Goal: Transaction & Acquisition: Purchase product/service

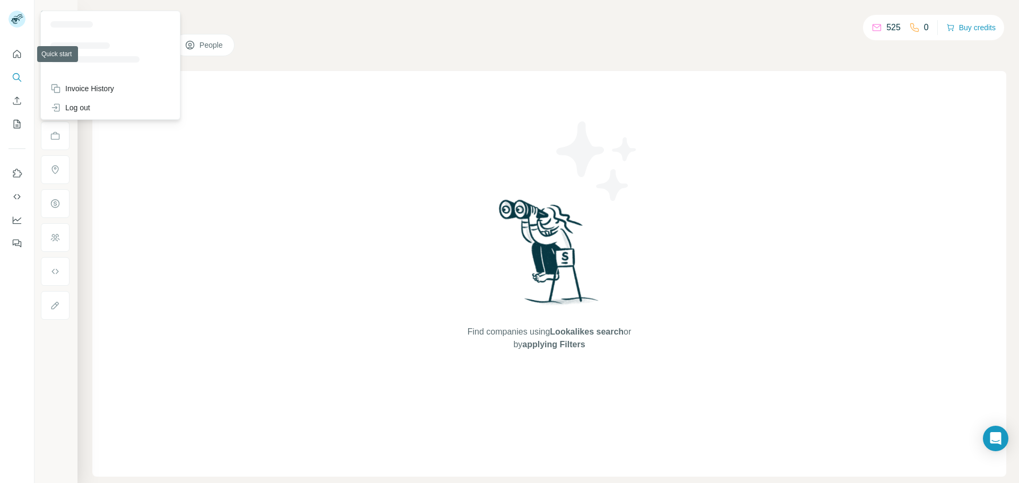
click at [22, 29] on div at bounding box center [18, 20] width 31 height 35
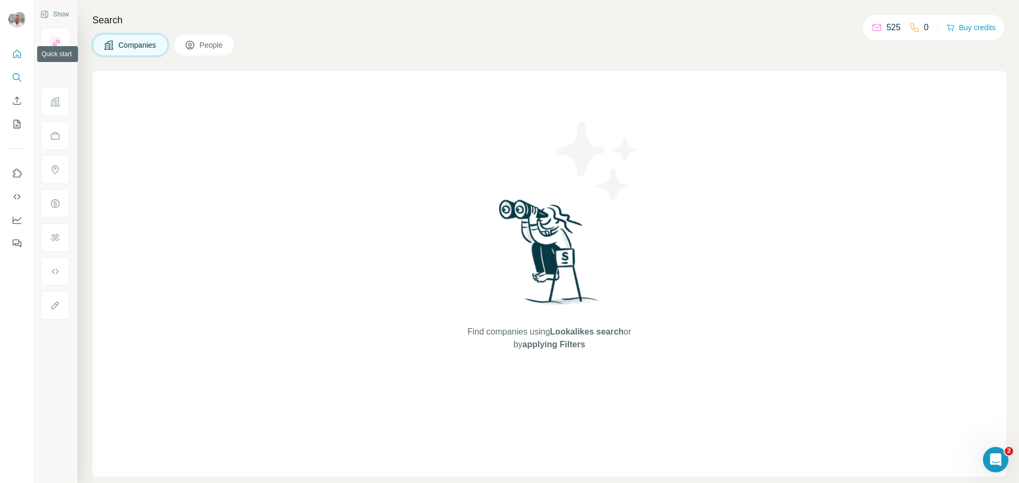
click at [19, 57] on icon "Quick start" at bounding box center [17, 54] width 11 height 11
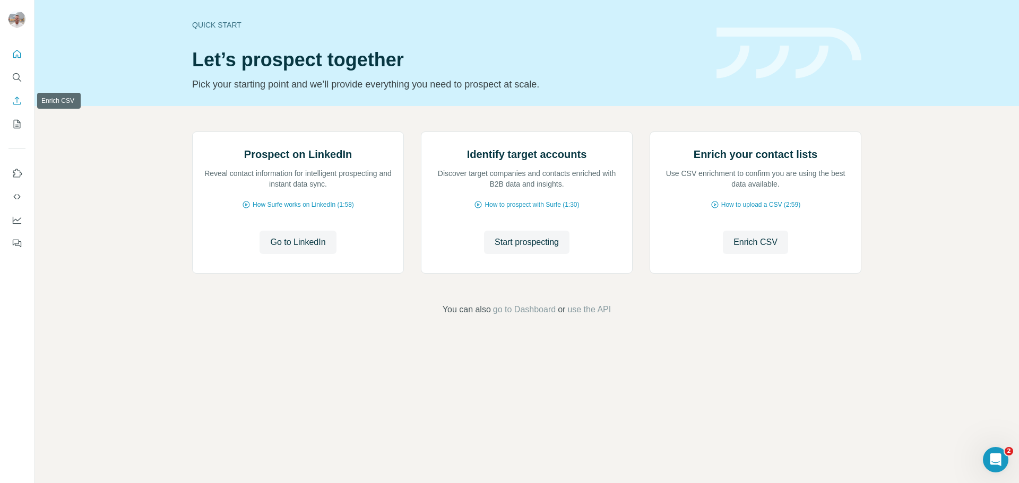
click at [20, 102] on icon "Enrich CSV" at bounding box center [17, 100] width 11 height 11
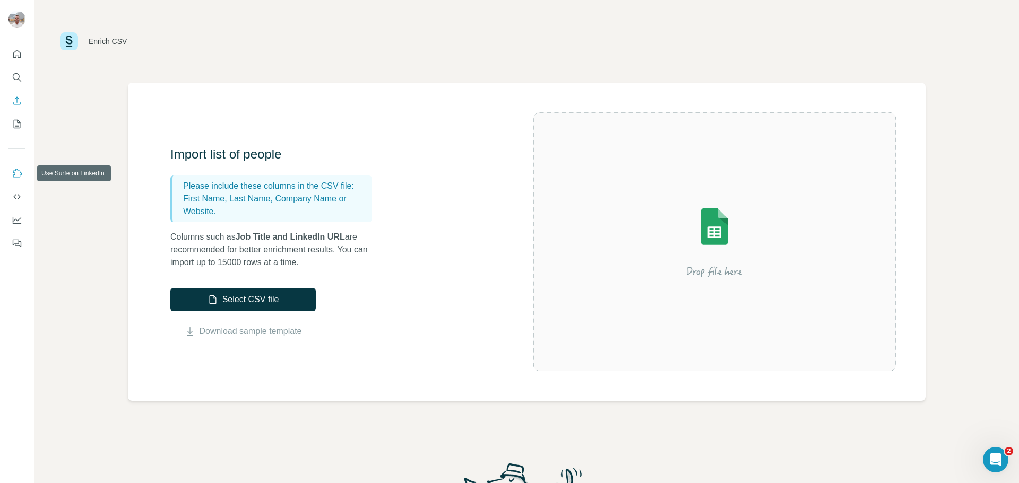
click at [12, 170] on icon "Use Surfe on LinkedIn" at bounding box center [17, 173] width 11 height 11
click at [16, 196] on icon "Use Surfe API" at bounding box center [17, 197] width 11 height 11
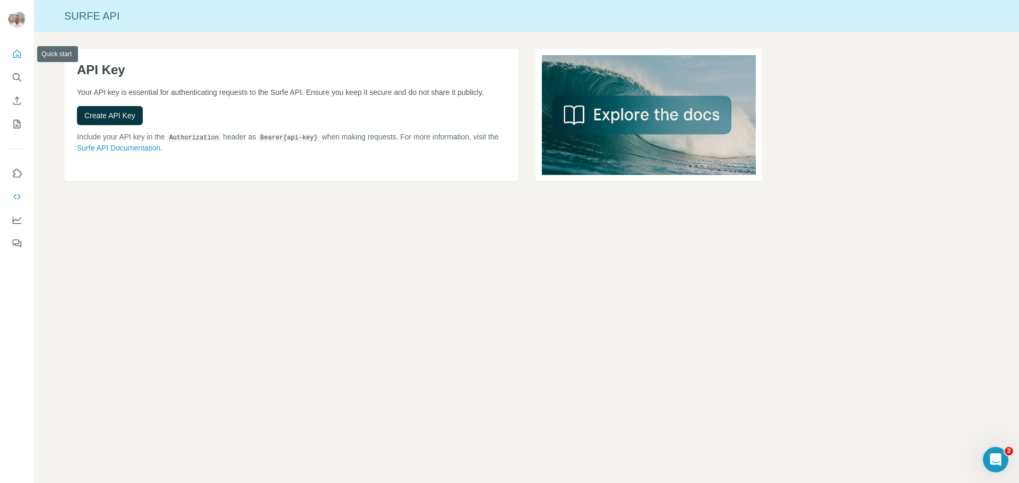
click at [11, 53] on button "Quick start" at bounding box center [16, 54] width 17 height 19
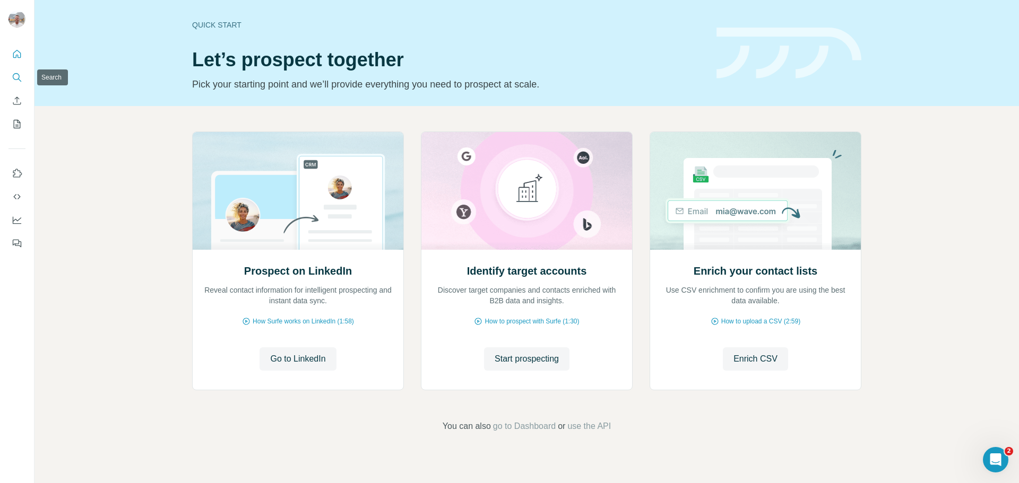
click at [16, 81] on icon "Search" at bounding box center [17, 77] width 11 height 11
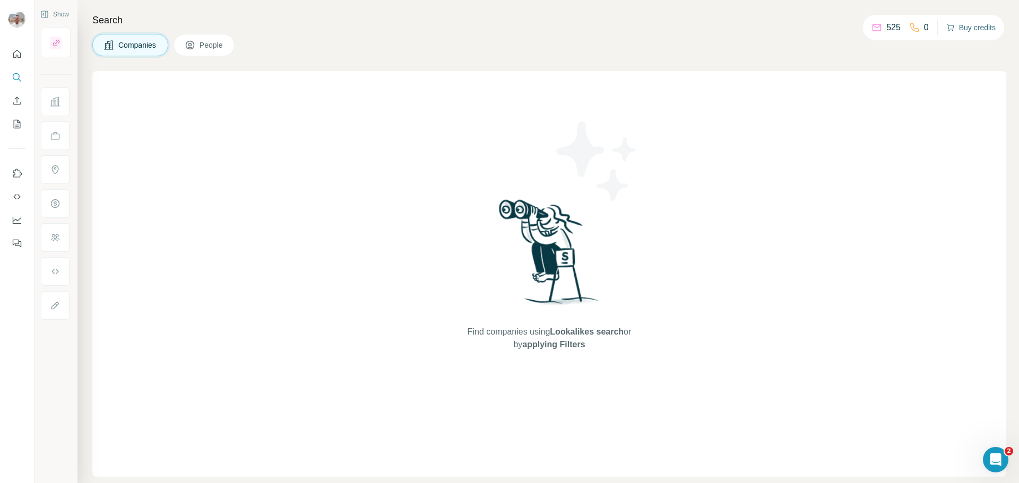
click at [982, 21] on button "Buy credits" at bounding box center [970, 27] width 49 height 15
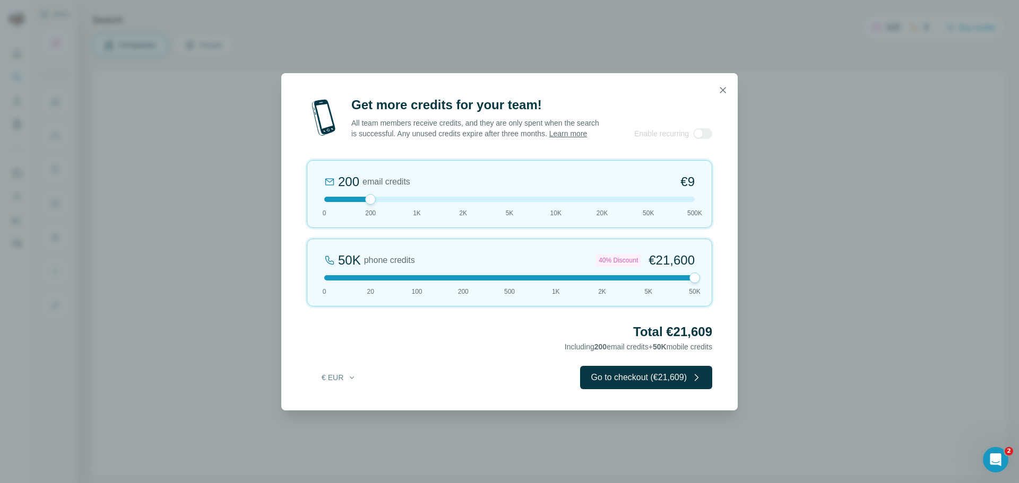
drag, startPoint x: 372, startPoint y: 277, endPoint x: 697, endPoint y: 277, distance: 325.2
click at [697, 277] on div "50K phone credits 40% Discount €21,600 0 20 100 200 500 1K 2K 5K 50K" at bounding box center [509, 273] width 405 height 68
click at [556, 288] on div "50K phone credits 40% Discount €21,600 0 20 100 200 500 1K 2K 5K 50K" at bounding box center [509, 273] width 405 height 68
drag, startPoint x: 368, startPoint y: 206, endPoint x: 422, endPoint y: 210, distance: 53.7
click at [422, 210] on div "1K email credits €42 0 200 1K 2K 5K 10K 20K 50K 500K" at bounding box center [509, 194] width 405 height 68
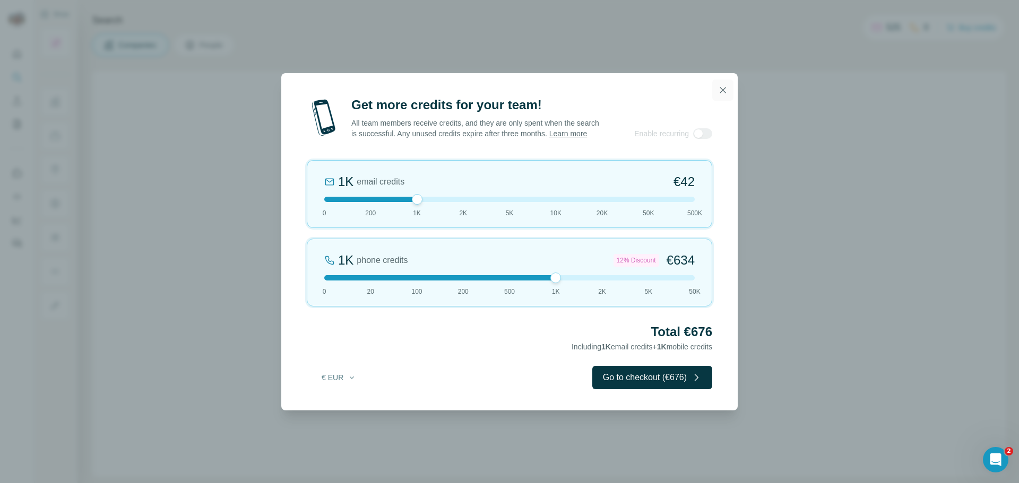
click at [726, 87] on icon "button" at bounding box center [722, 90] width 11 height 11
